Goal: Task Accomplishment & Management: Use online tool/utility

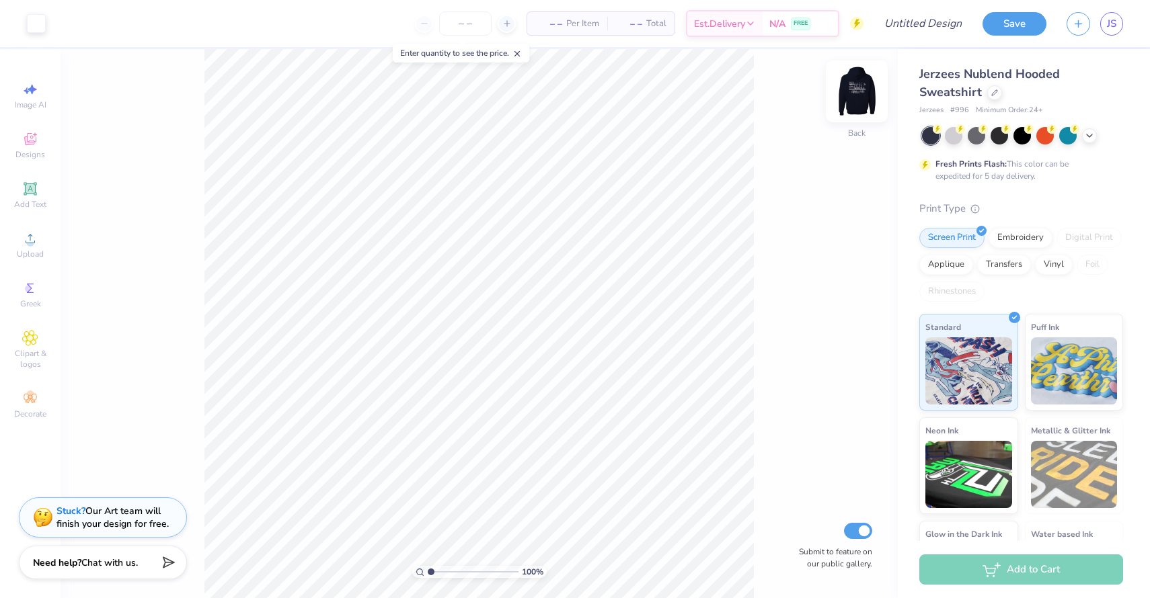
click at [852, 101] on img at bounding box center [857, 92] width 54 height 54
click at [859, 104] on img at bounding box center [857, 92] width 54 height 54
click at [551, 22] on span "– –" at bounding box center [548, 24] width 27 height 14
click at [453, 27] on input "number" at bounding box center [465, 23] width 52 height 24
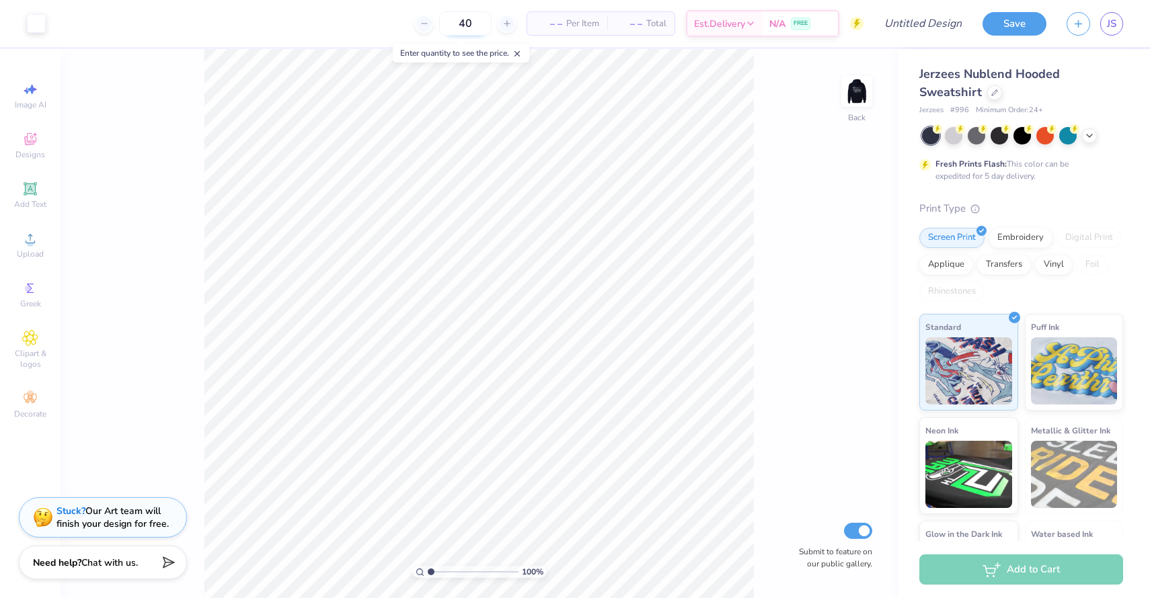
type input "40"
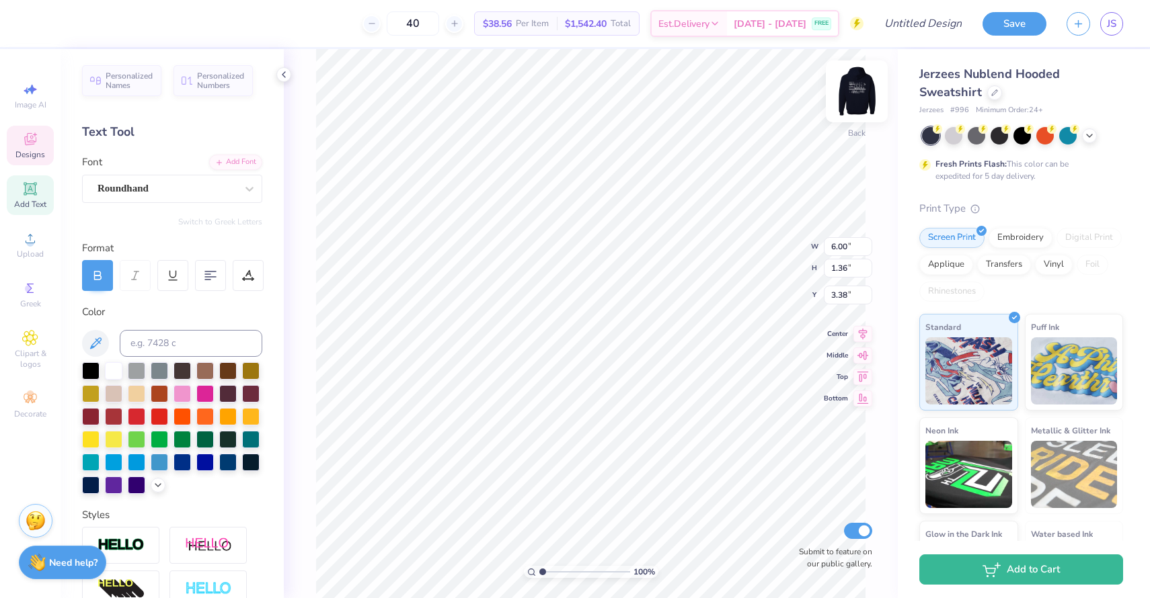
click at [871, 92] on img at bounding box center [857, 92] width 54 height 54
click at [869, 96] on img at bounding box center [857, 92] width 54 height 54
click at [857, 85] on img at bounding box center [857, 92] width 54 height 54
click at [869, 85] on img at bounding box center [857, 92] width 54 height 54
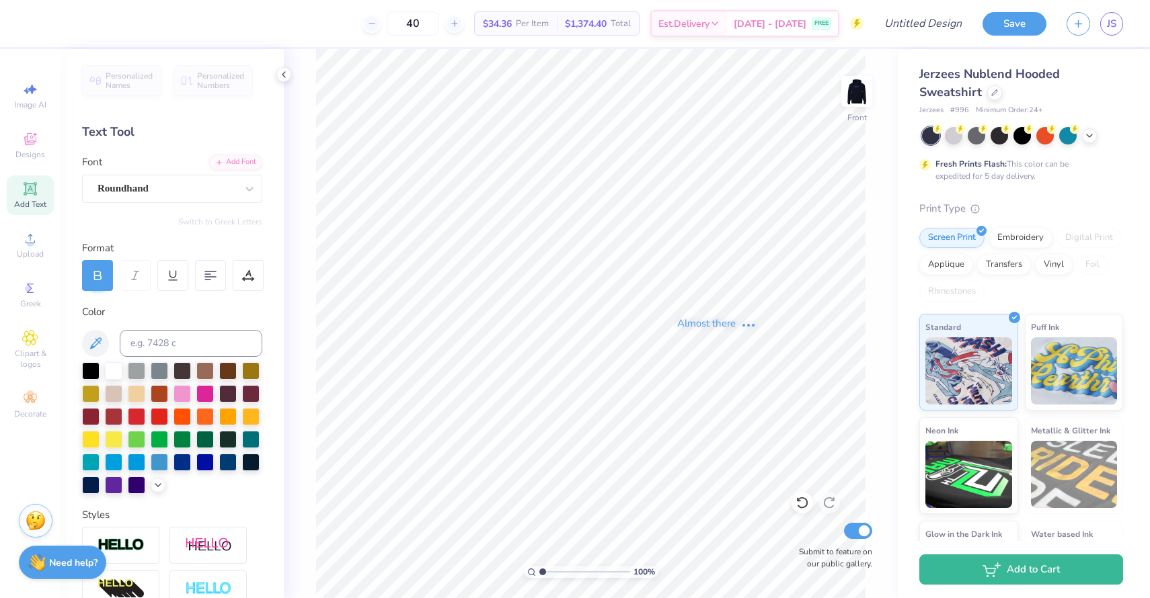
click at [856, 92] on div "Almost there" at bounding box center [717, 323] width 866 height 549
click at [859, 104] on img at bounding box center [857, 92] width 54 height 54
click at [31, 149] on span "Designs" at bounding box center [30, 154] width 30 height 11
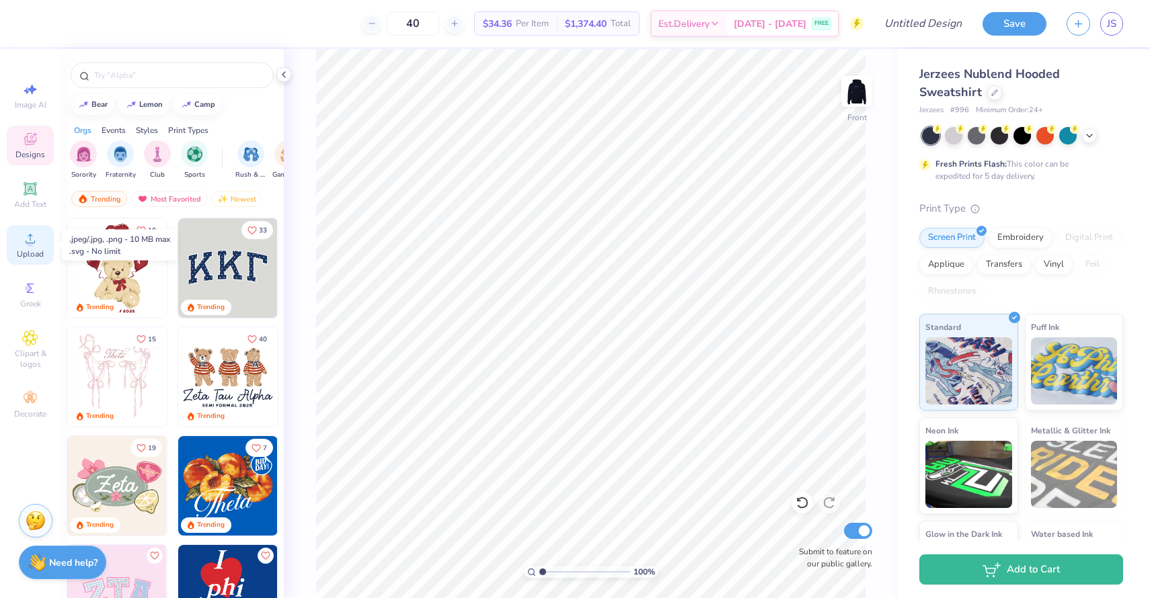
click at [34, 247] on div "Upload" at bounding box center [30, 245] width 47 height 40
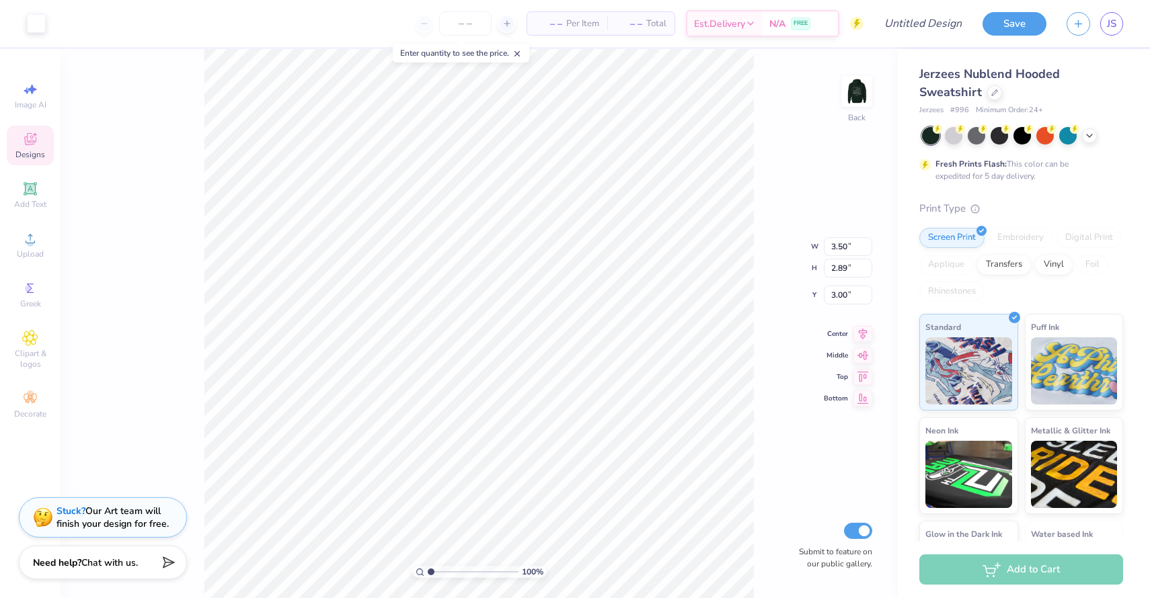
type input "2.01"
type input "1.74"
type input "4.16"
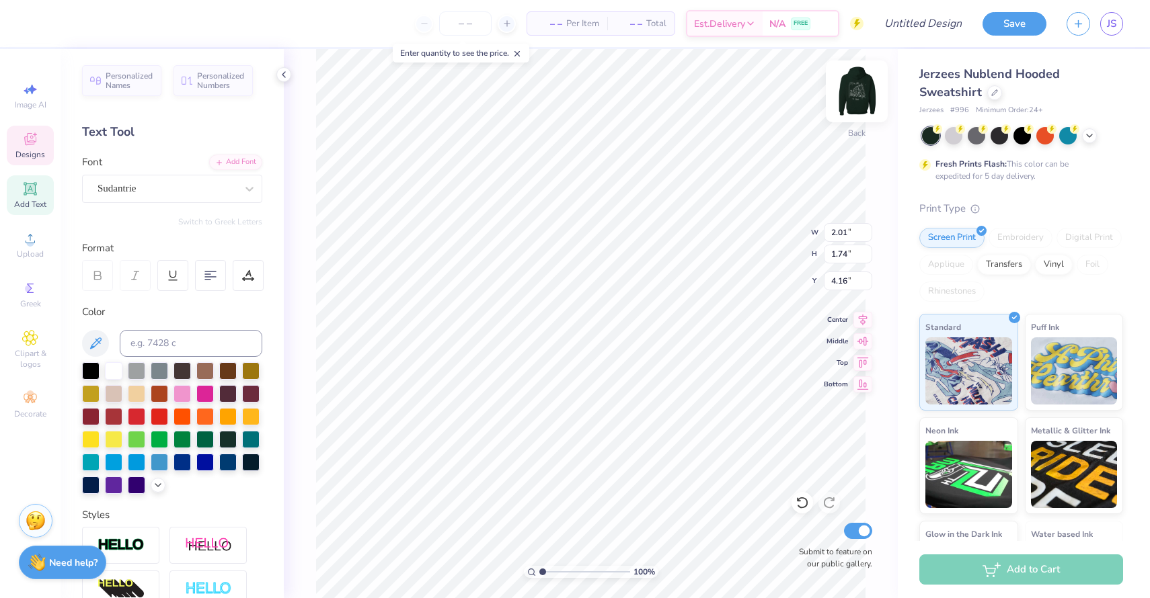
click at [866, 81] on img at bounding box center [857, 92] width 54 height 54
type input "11.11"
type input "9.37"
type input "7.76"
type textarea "Delta Zeta"
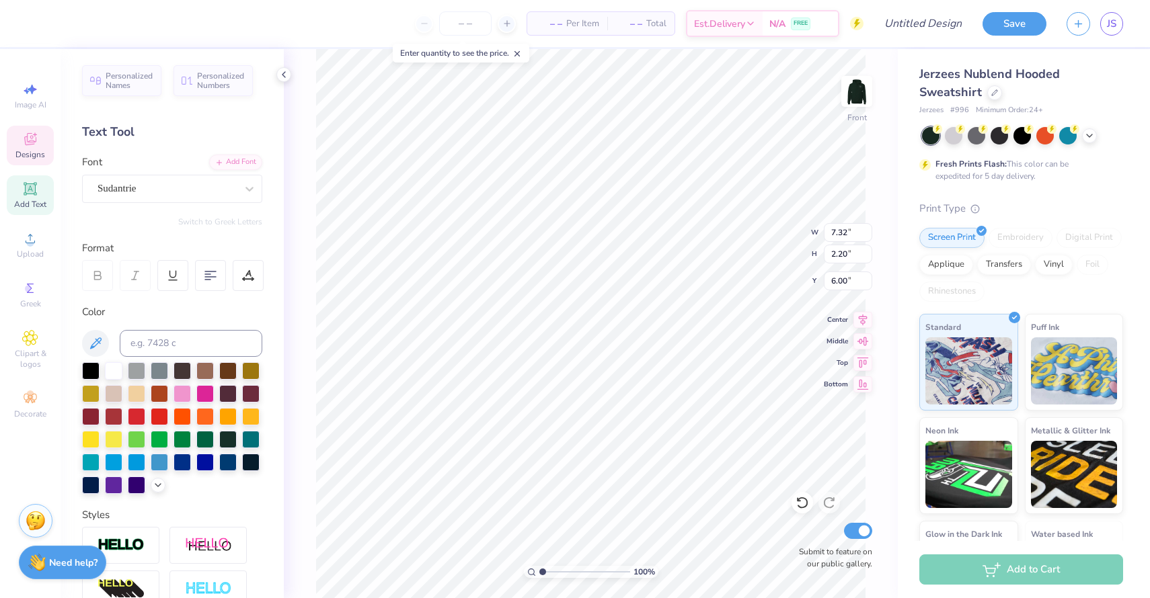
scroll to position [0, 1]
type input "1.92"
type input "0.43"
type input "6.97"
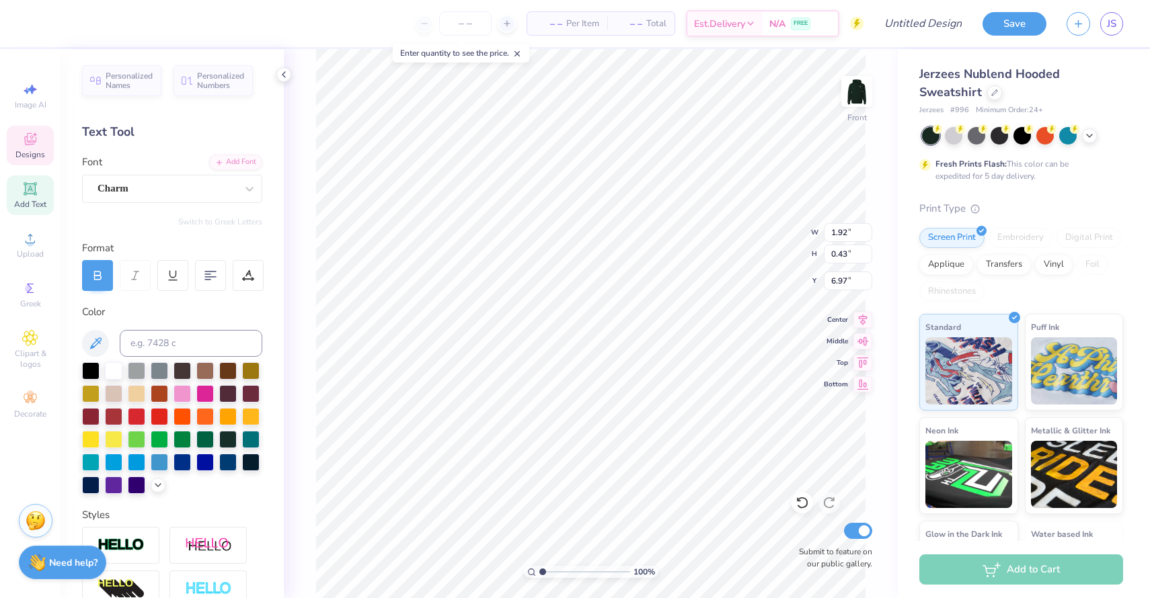
type textarea "est. 1902"
type textarea "A"
type textarea "L"
type textarea "LOUISVILLE< KY"
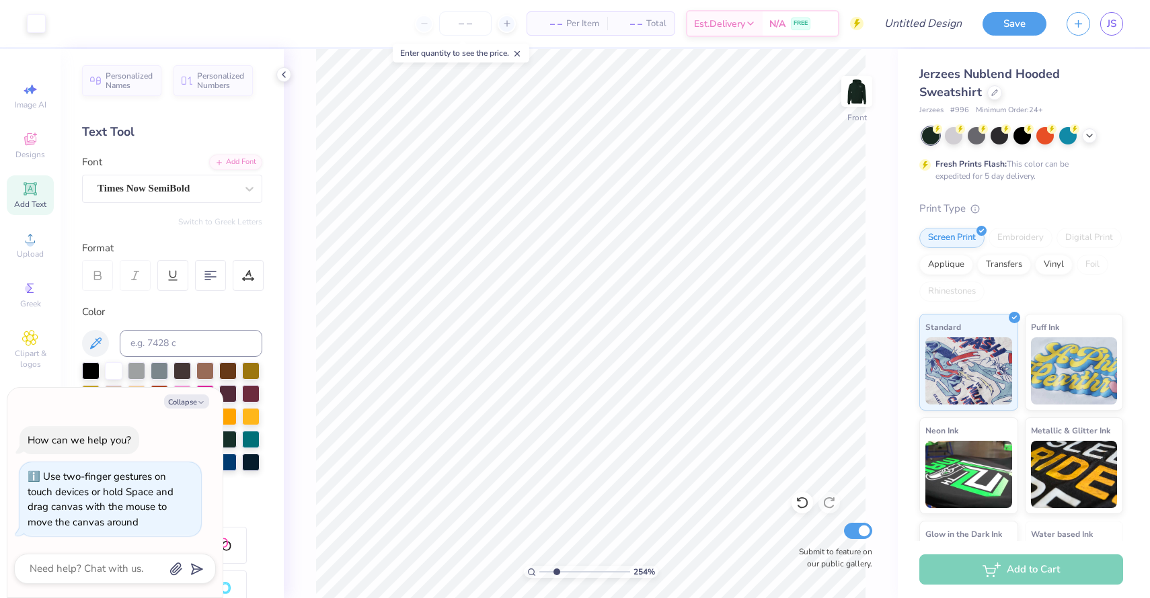
drag, startPoint x: 545, startPoint y: 571, endPoint x: 556, endPoint y: 571, distance: 10.8
type input "2.54"
click at [556, 571] on input "range" at bounding box center [584, 572] width 91 height 12
type textarea "x"
type textarea "LOUISVILLE<KY"
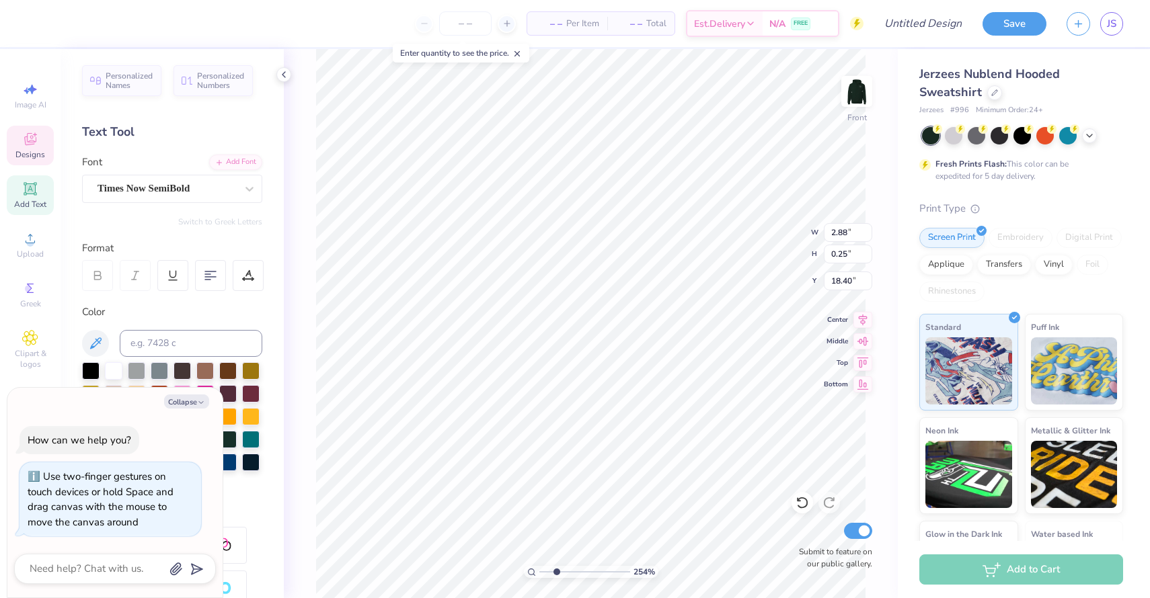
type textarea "x"
type textarea "LOUISVILLE,KY"
type textarea "x"
type textarea "LOUISVILLE, KY"
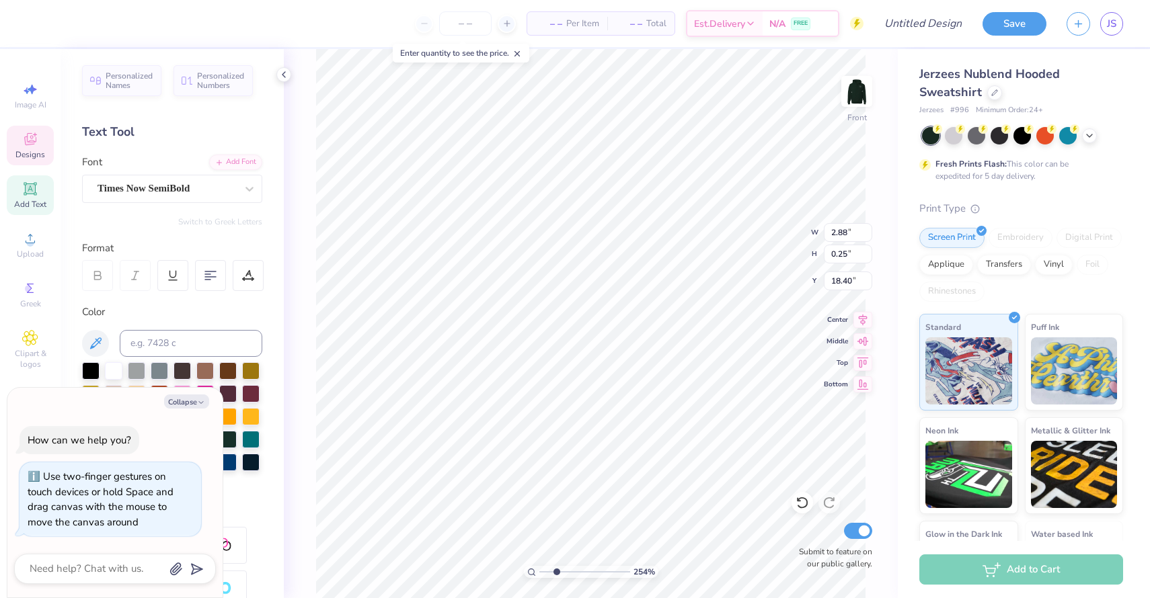
type textarea "x"
type input "7.45"
type input "0.35"
type input "17.75"
type textarea "x"
